Goal: Task Accomplishment & Management: Use online tool/utility

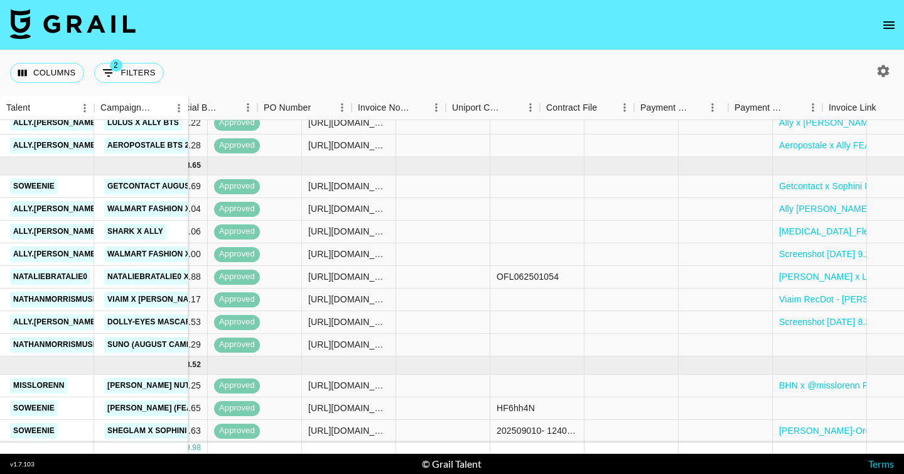
scroll to position [497, 955]
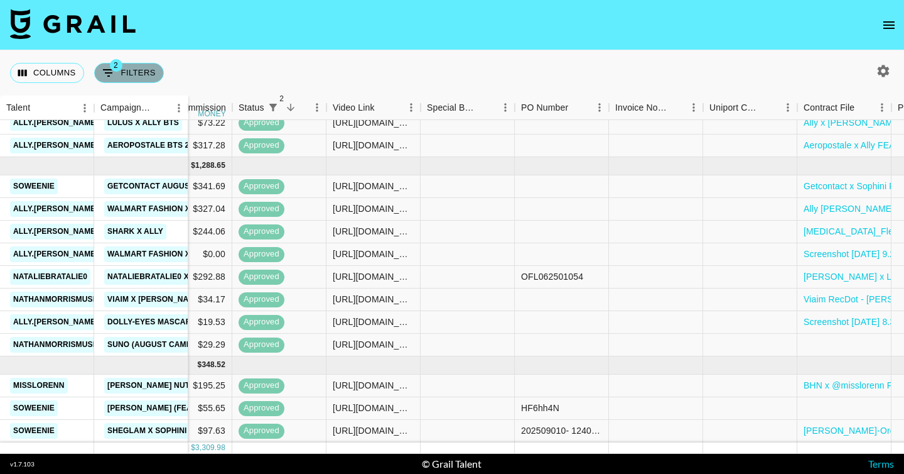
click at [132, 74] on button "2 Filters" at bounding box center [129, 73] width 70 height 20
select select "status"
select select "isNotAnyOf"
select select "status"
select select "approved"
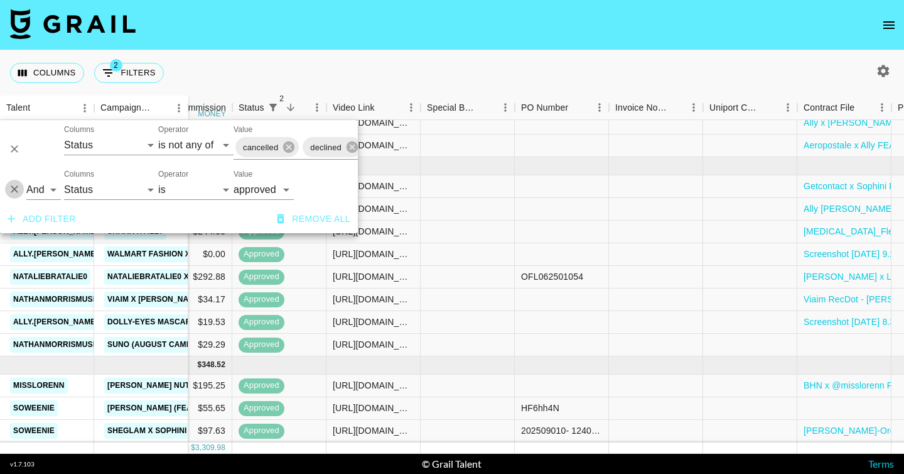
click at [19, 187] on icon "Delete" at bounding box center [14, 189] width 13 height 13
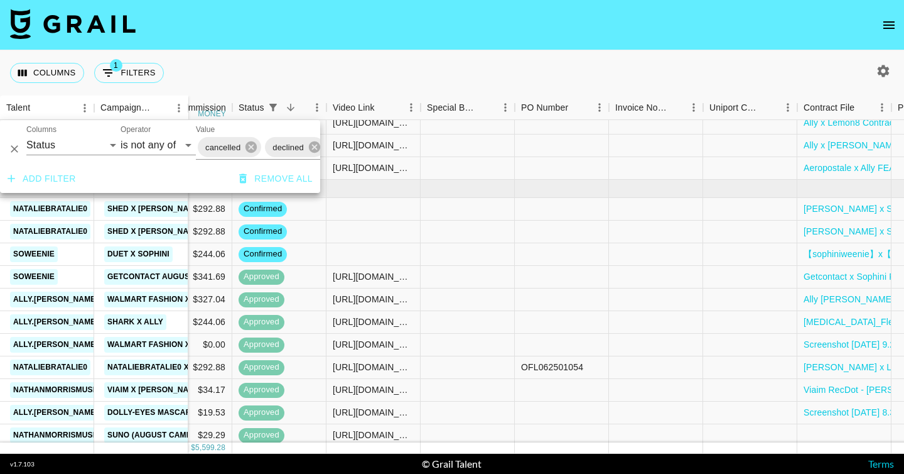
scroll to position [519, 955]
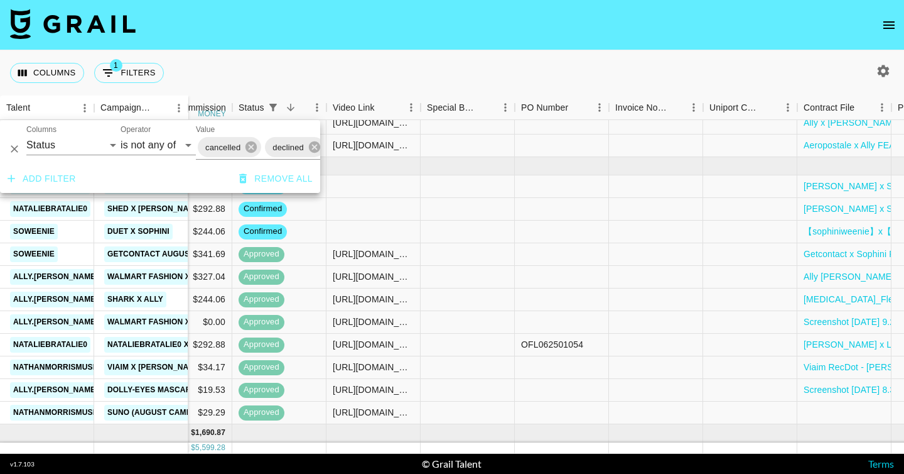
click at [436, 62] on div "Columns 1 Filters + Booking" at bounding box center [452, 72] width 904 height 45
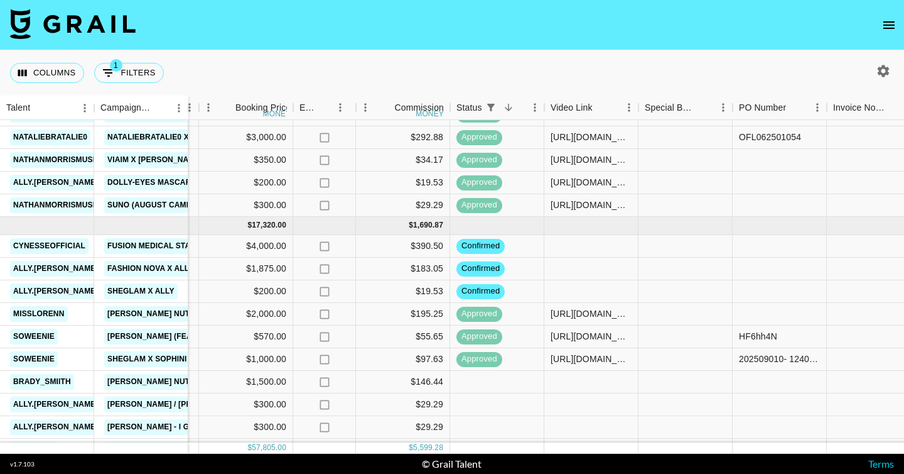
scroll to position [737, 737]
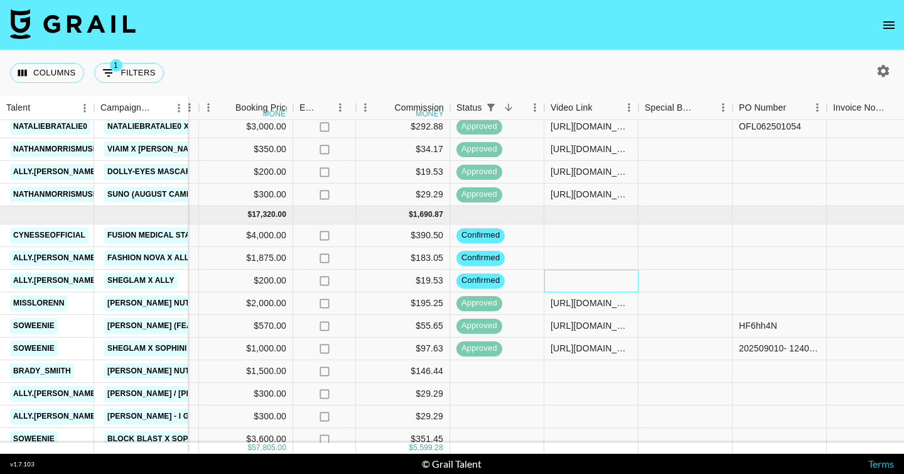
click at [571, 278] on div at bounding box center [592, 280] width 94 height 23
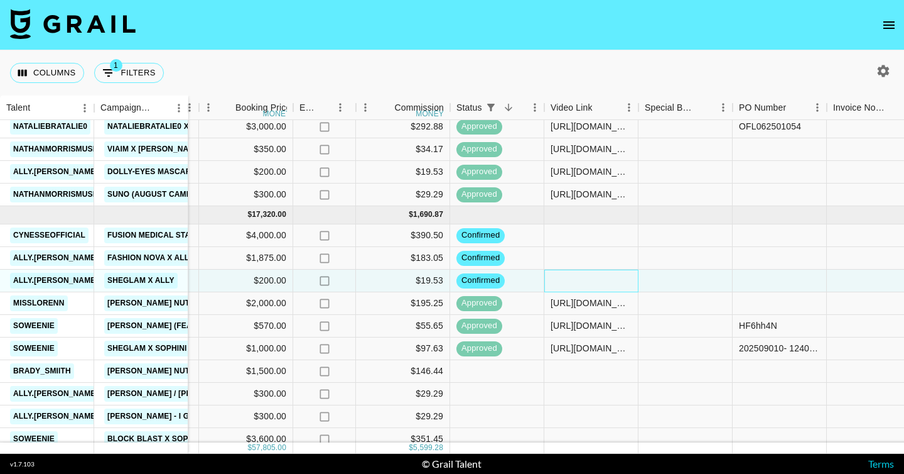
click at [571, 278] on div at bounding box center [592, 280] width 94 height 23
type input "[URL][DOMAIN_NAME][DOMAIN_NAME][PERSON_NAME]"
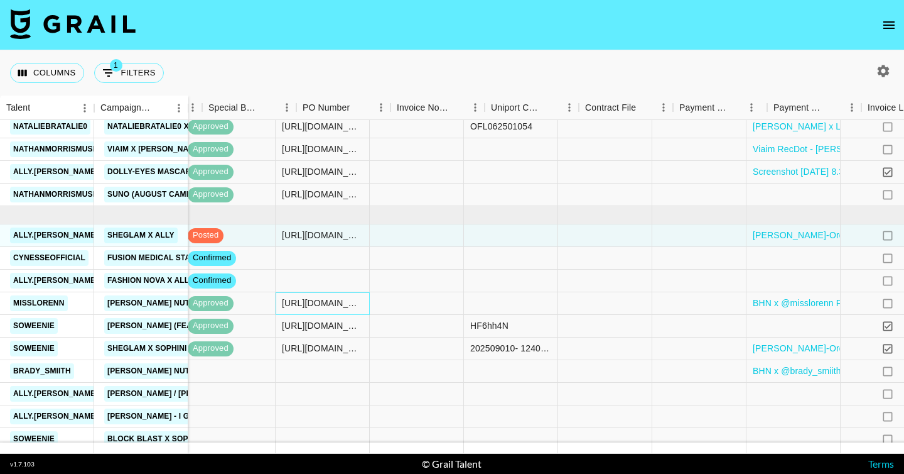
scroll to position [737, 1275]
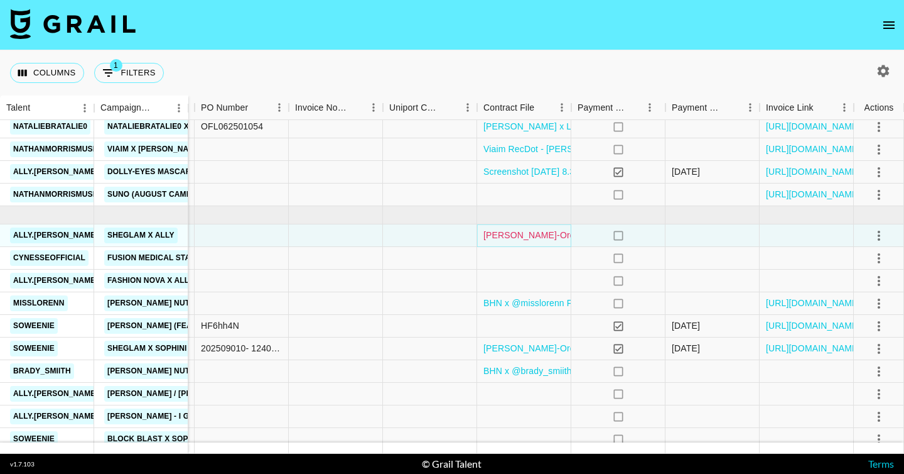
click at [549, 234] on link "[PERSON_NAME]-Order Confirmation.pdf" at bounding box center [568, 235] width 168 height 13
click at [241, 230] on div at bounding box center [242, 235] width 94 height 23
type input "20250820-838351"
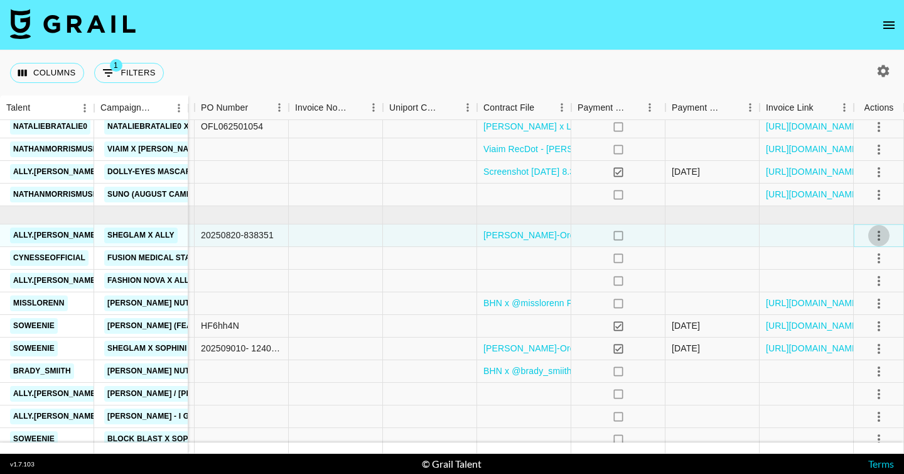
click at [877, 236] on icon "select merge strategy" at bounding box center [879, 235] width 15 height 15
click at [843, 353] on div "Approve" at bounding box center [852, 352] width 38 height 15
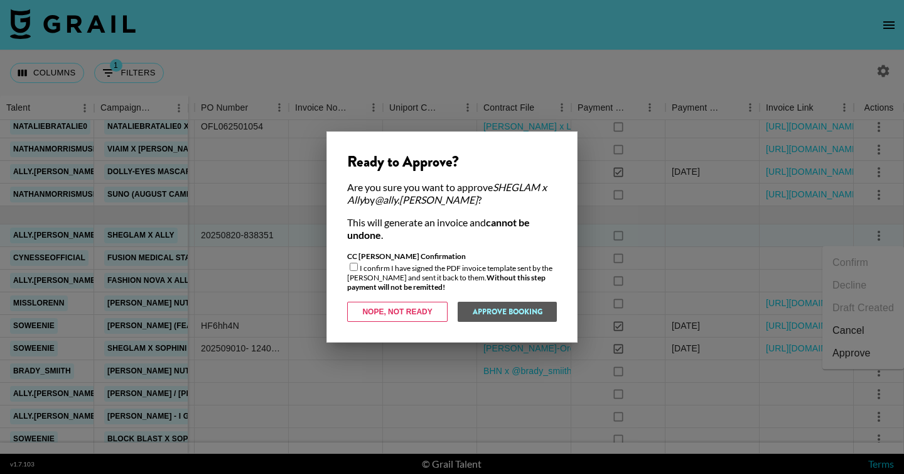
click at [353, 266] on input "checkbox" at bounding box center [354, 267] width 8 height 8
checkbox input "true"
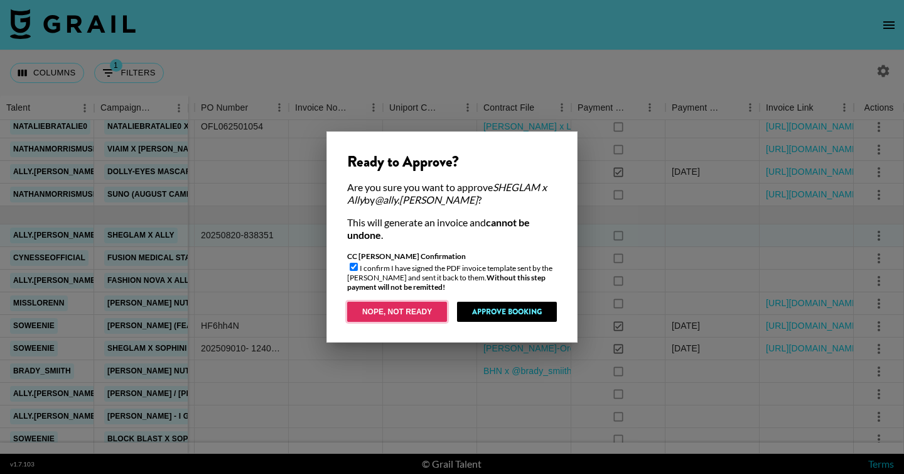
click at [382, 312] on button "Nope, Not Ready" at bounding box center [397, 311] width 100 height 20
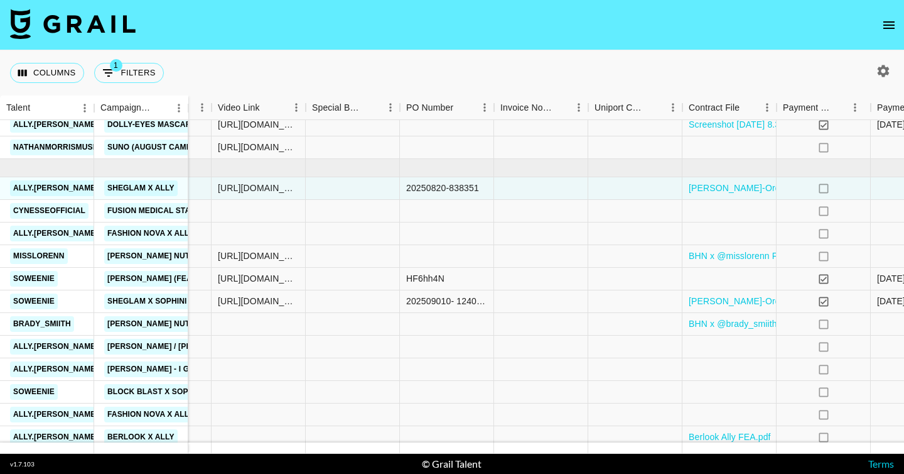
scroll to position [791, 1070]
